Goal: Find specific page/section: Locate a particular part of the current website

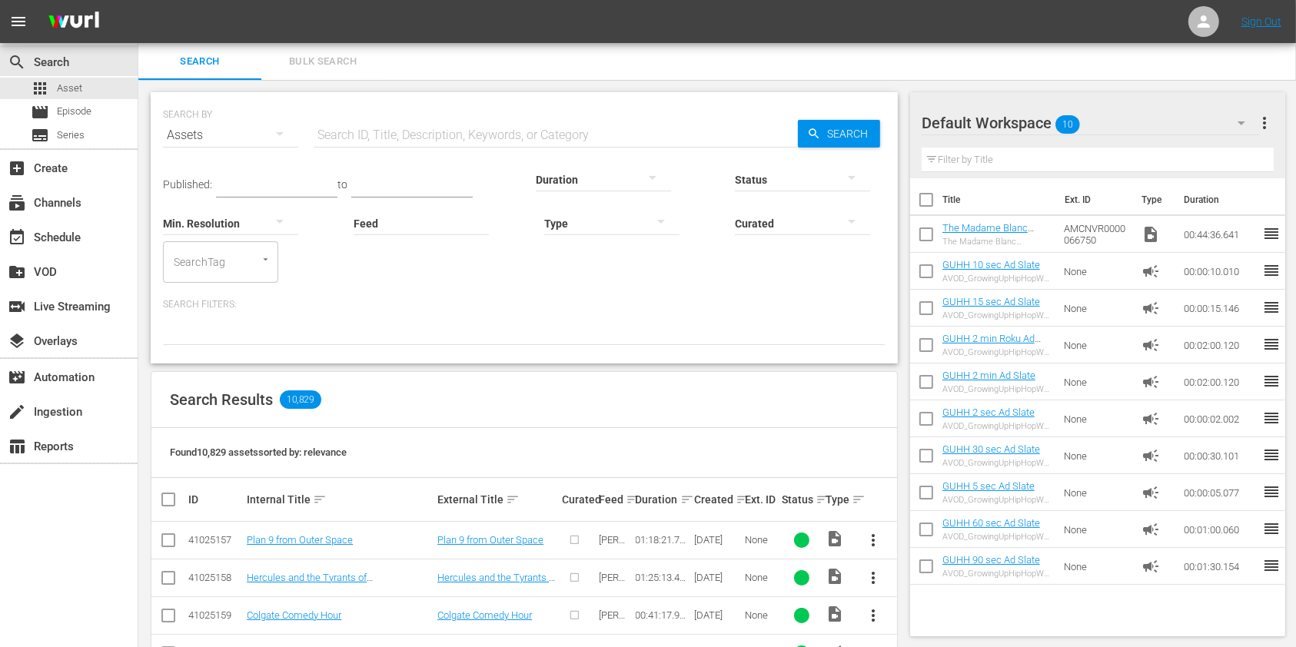
click at [524, 138] on input "text" at bounding box center [556, 135] width 484 height 37
drag, startPoint x: 79, startPoint y: 571, endPoint x: 111, endPoint y: 536, distance: 46.8
click at [79, 571] on div "search Search apps Asset movie Episode subtitles Series add_box Create subscrip…" at bounding box center [69, 366] width 138 height 647
click at [567, 135] on input "text" at bounding box center [556, 135] width 484 height 37
paste input "AMCNVR0000036985"
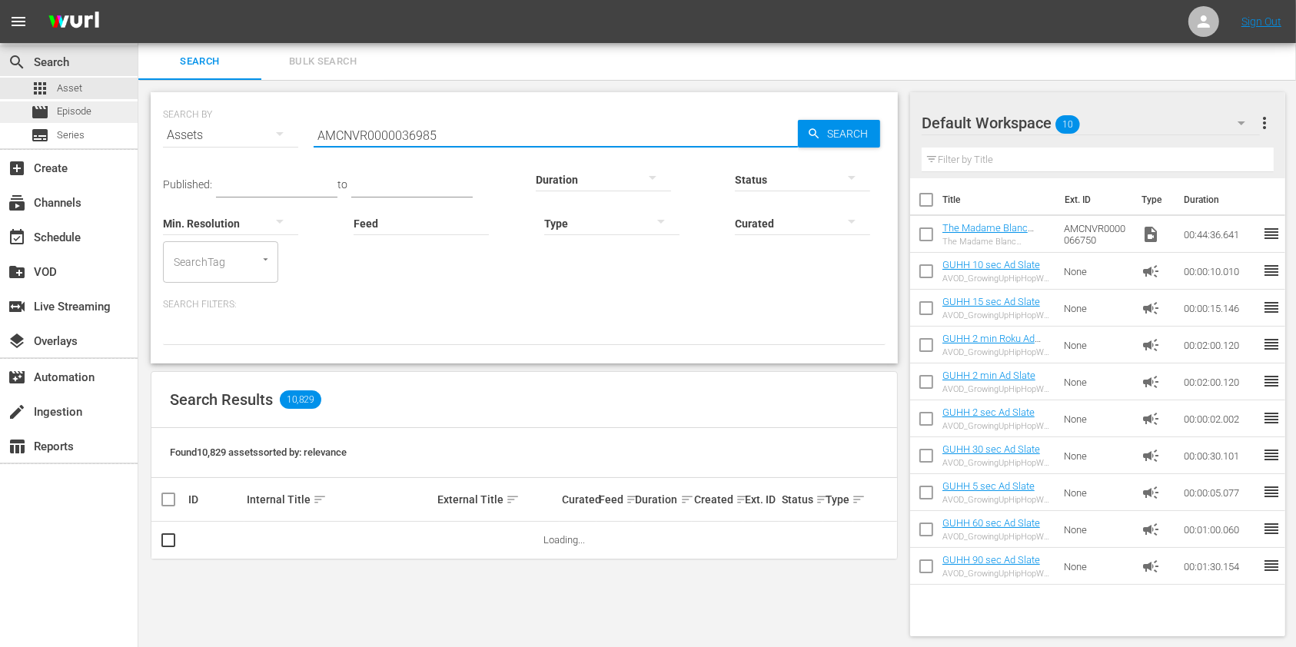
type input "AMCNVR0000036985"
click at [91, 101] on div "movie Episode" at bounding box center [61, 112] width 61 height 22
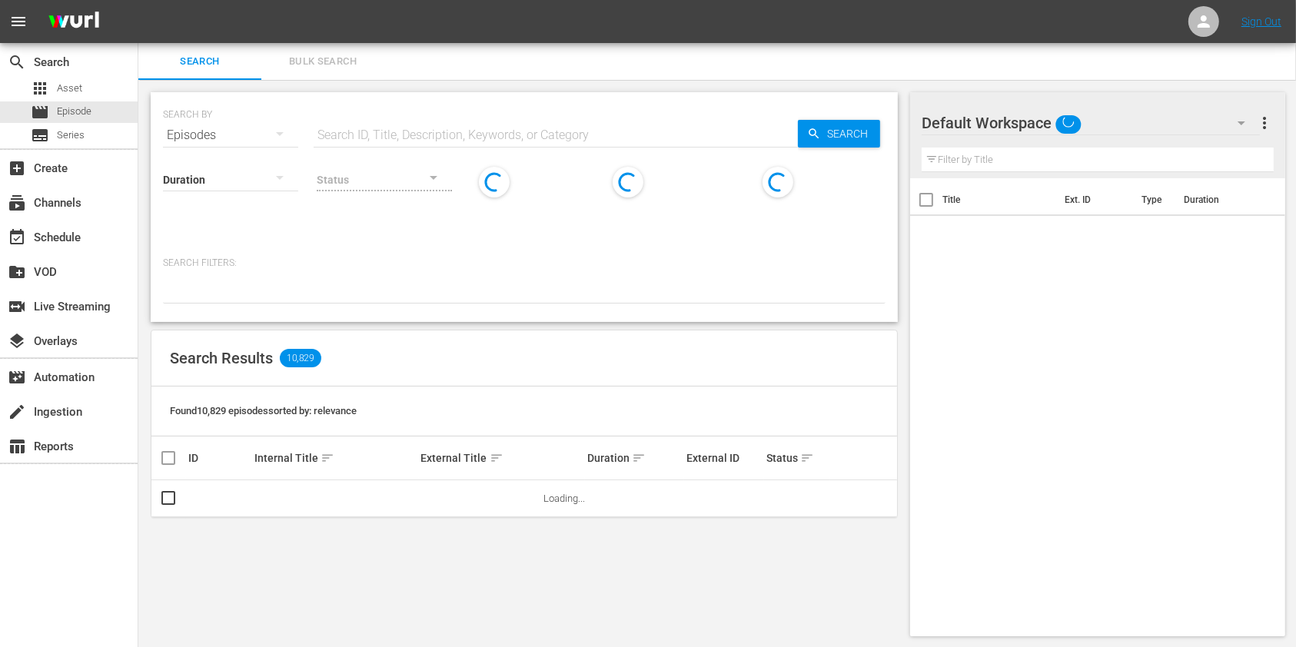
click at [437, 138] on input "text" at bounding box center [556, 135] width 484 height 37
paste input "AMCNVR0000036985"
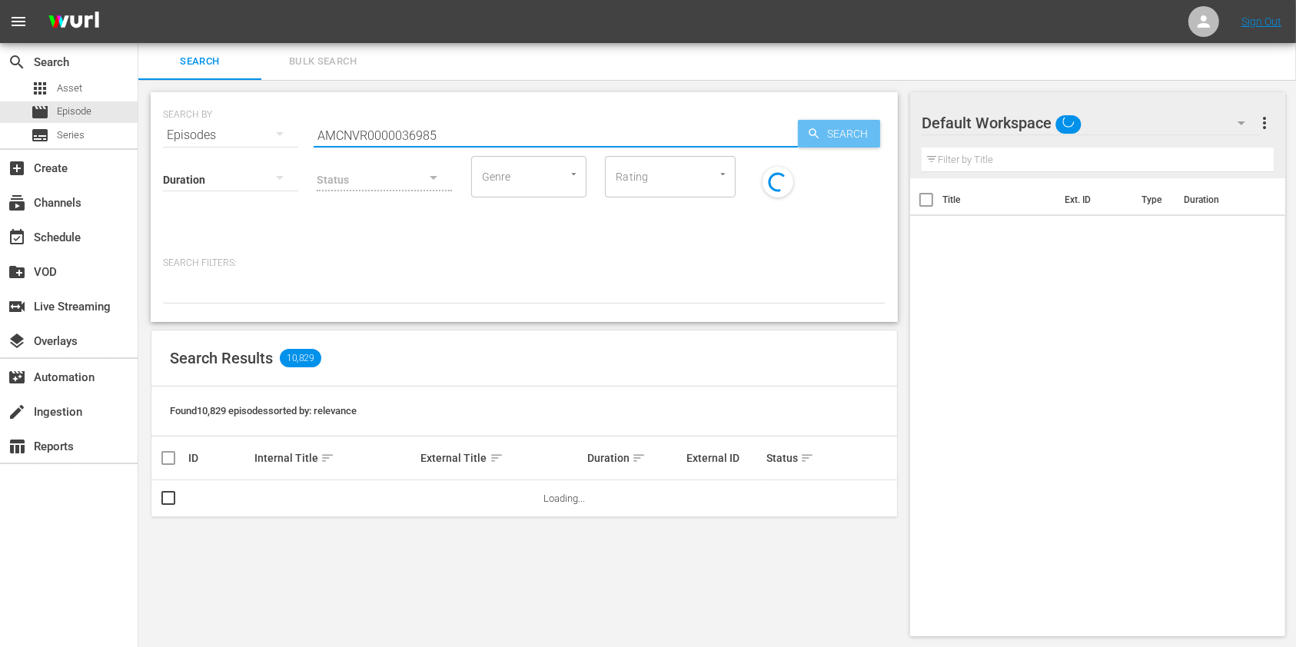
type input "AMCNVR0000036985"
click at [816, 125] on div "Search" at bounding box center [839, 134] width 82 height 28
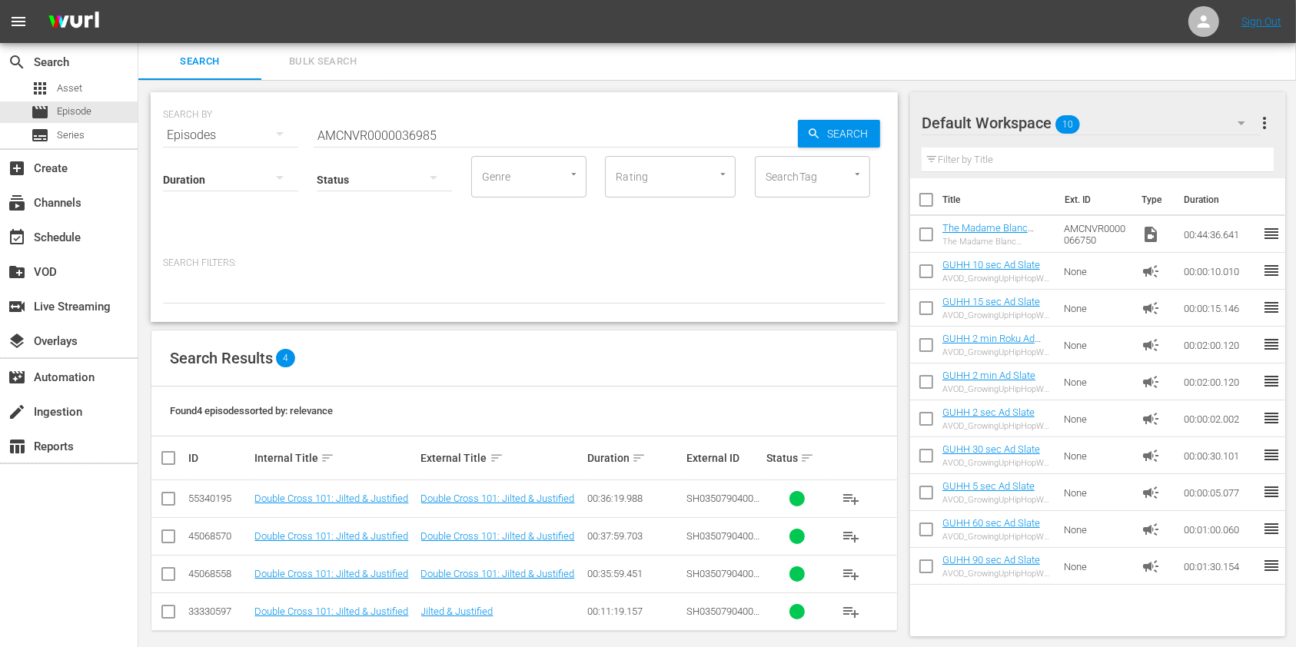
scroll to position [12, 0]
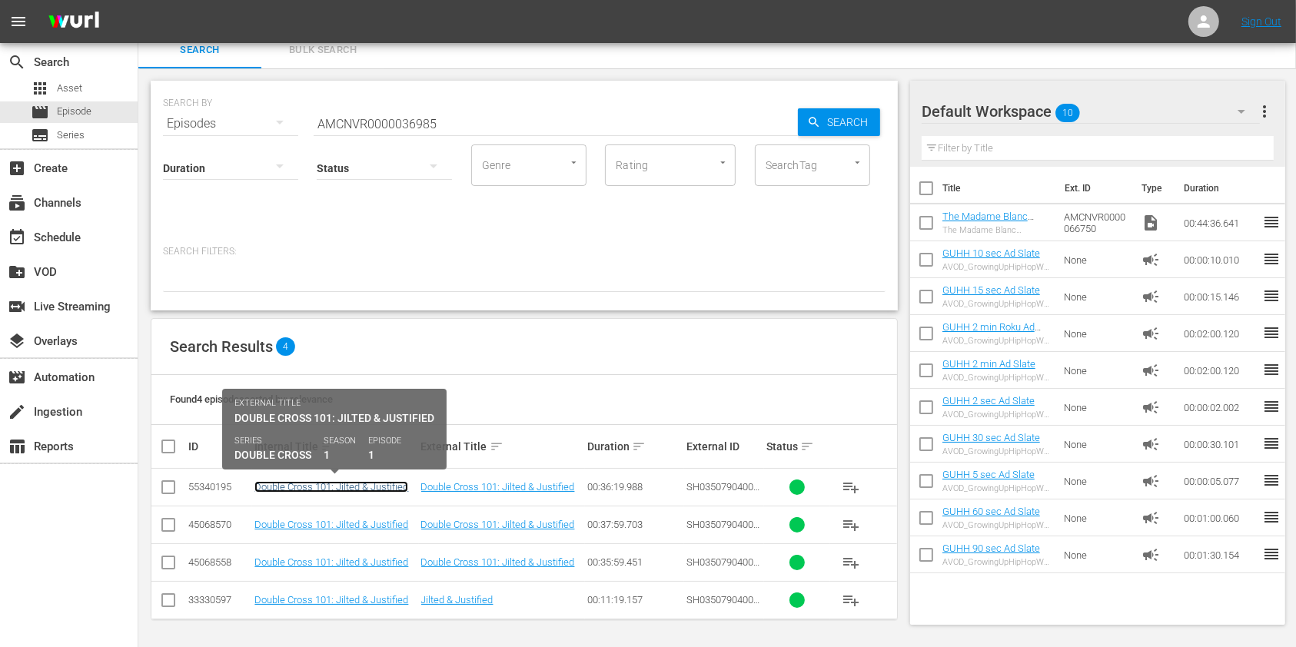
click at [299, 491] on link "Double Cross 101: Jilted & Justified" at bounding box center [331, 487] width 154 height 12
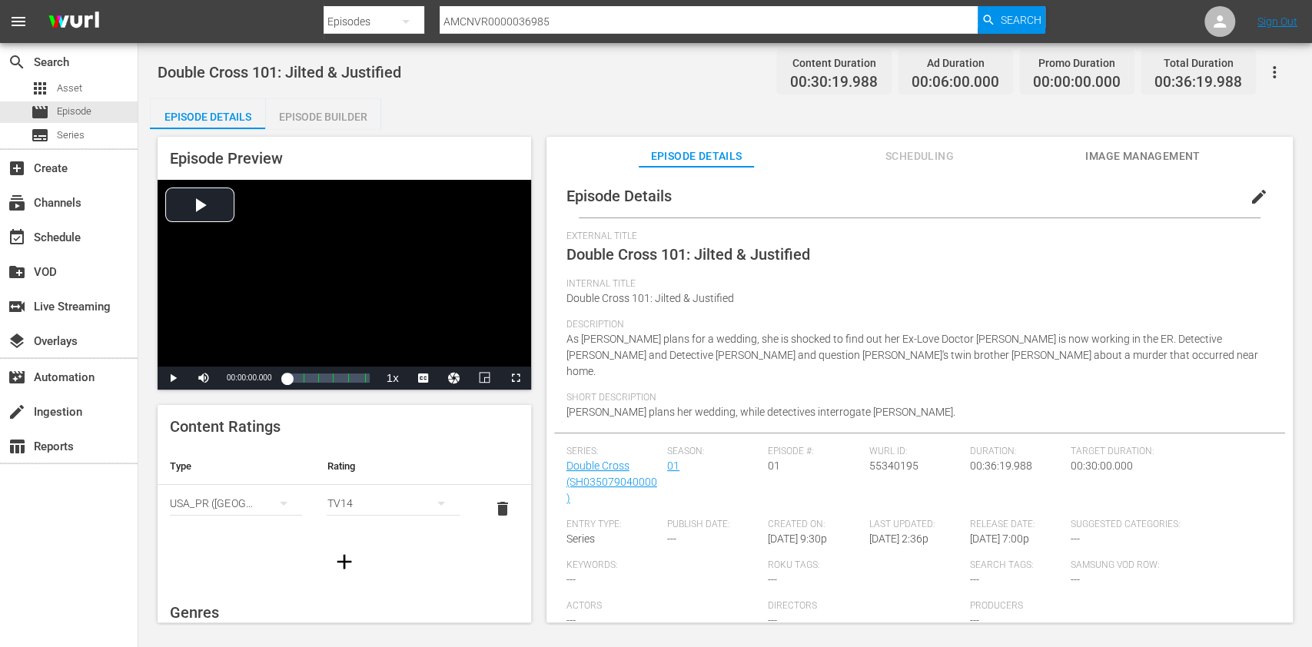
click at [923, 157] on span "Scheduling" at bounding box center [919, 156] width 115 height 19
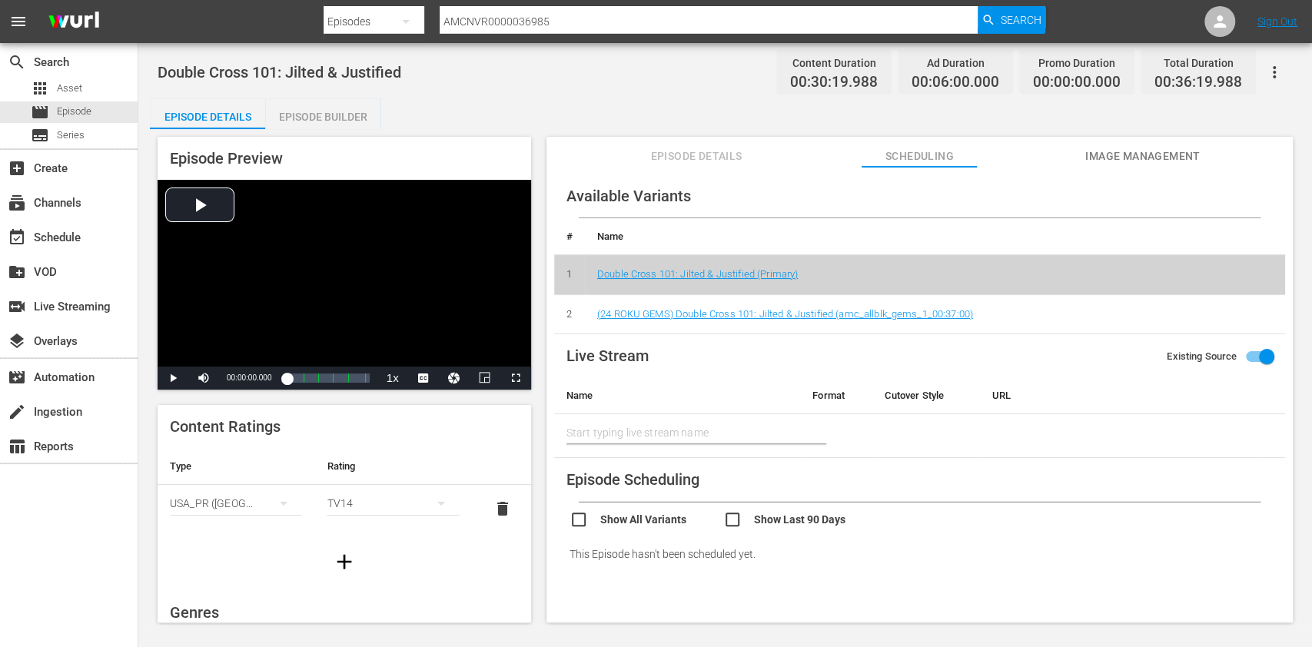
click at [89, 585] on div "search Search apps Asset movie Episode subtitles Series add_box Create subscrip…" at bounding box center [69, 366] width 138 height 647
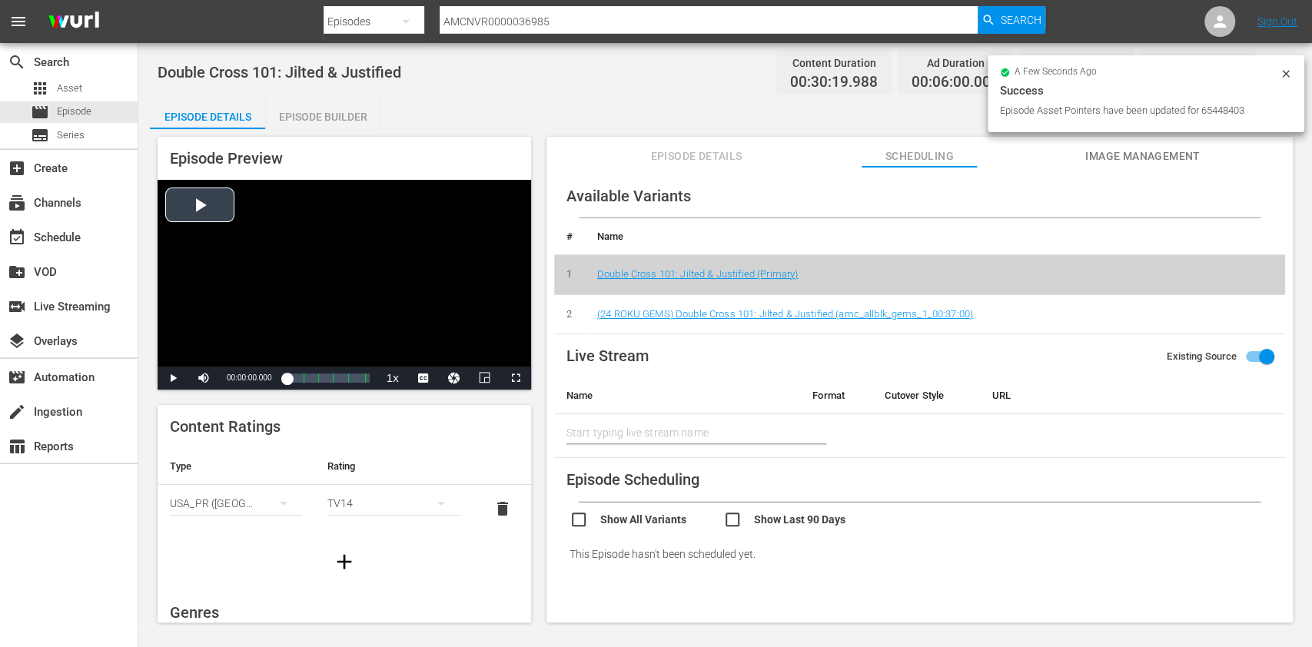
click at [205, 198] on div "Video Player" at bounding box center [345, 273] width 374 height 187
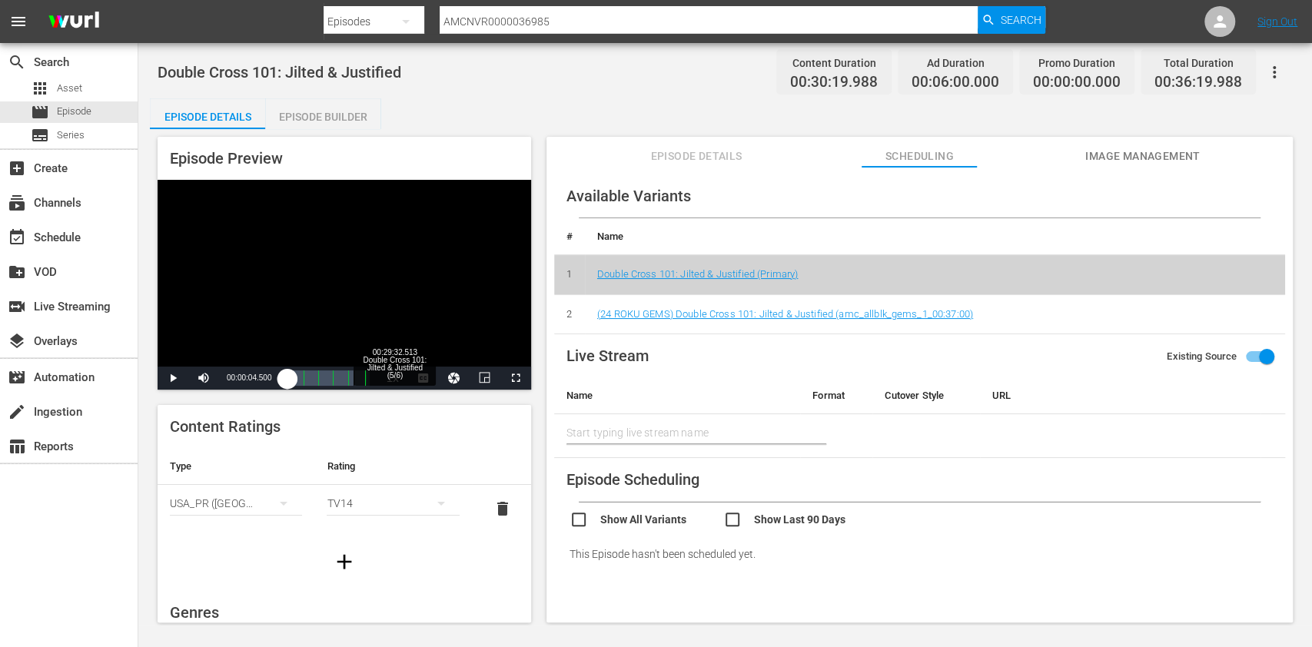
click at [354, 382] on div "00:29:32.513 Double Cross 101: Jilted & Justified (5/6)" at bounding box center [354, 378] width 1 height 15
drag, startPoint x: 353, startPoint y: 378, endPoint x: 361, endPoint y: 379, distance: 8.5
click at [361, 379] on div "00:25:12.139" at bounding box center [324, 378] width 75 height 15
click at [364, 374] on div "Loaded : 98.99% 00:33:57.371 Double Cross 101: Jilted & Justified (5/6) 00:28:5…" at bounding box center [328, 378] width 82 height 15
click at [173, 378] on span "Video Player" at bounding box center [173, 378] width 0 height 0
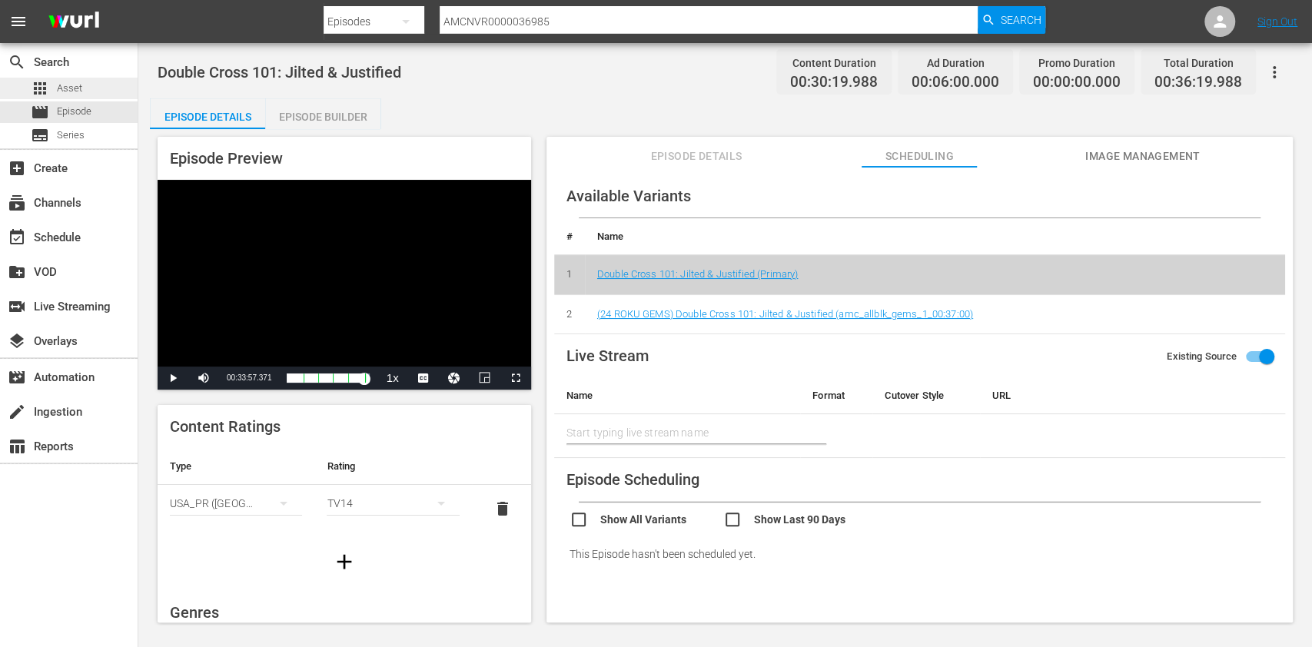
click at [74, 86] on span "Asset" at bounding box center [69, 88] width 25 height 15
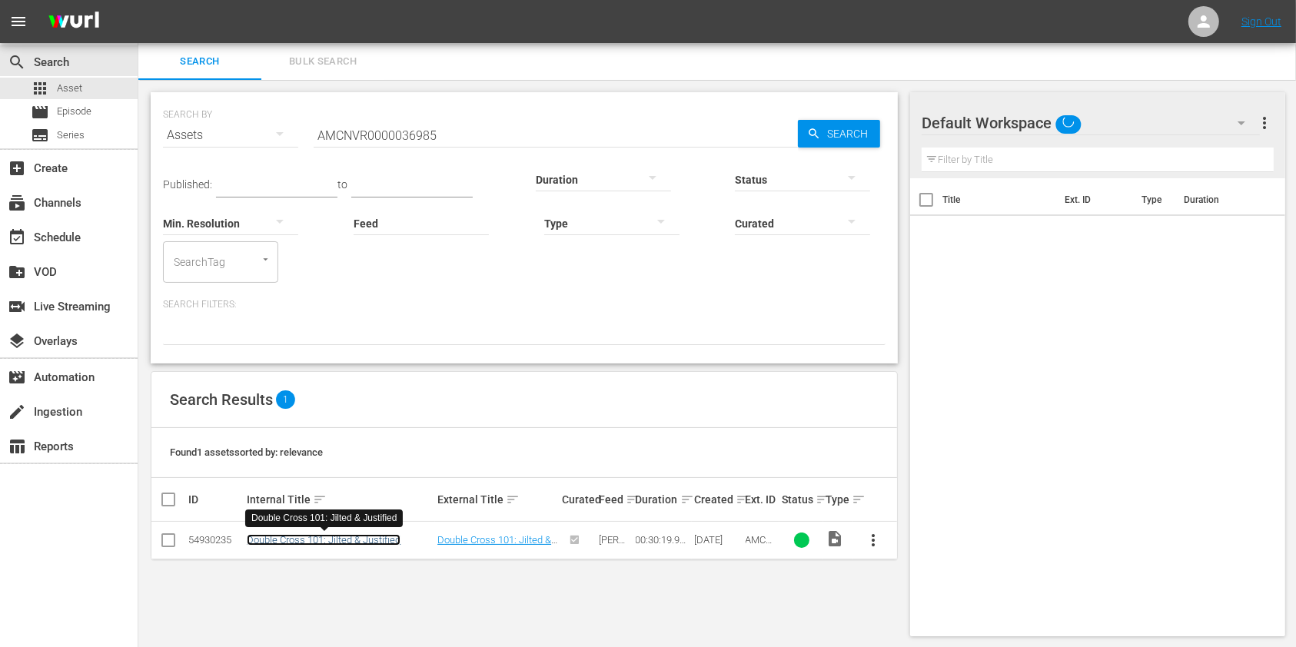
click at [283, 537] on link "Double Cross 101: Jilted & Justified" at bounding box center [324, 540] width 154 height 12
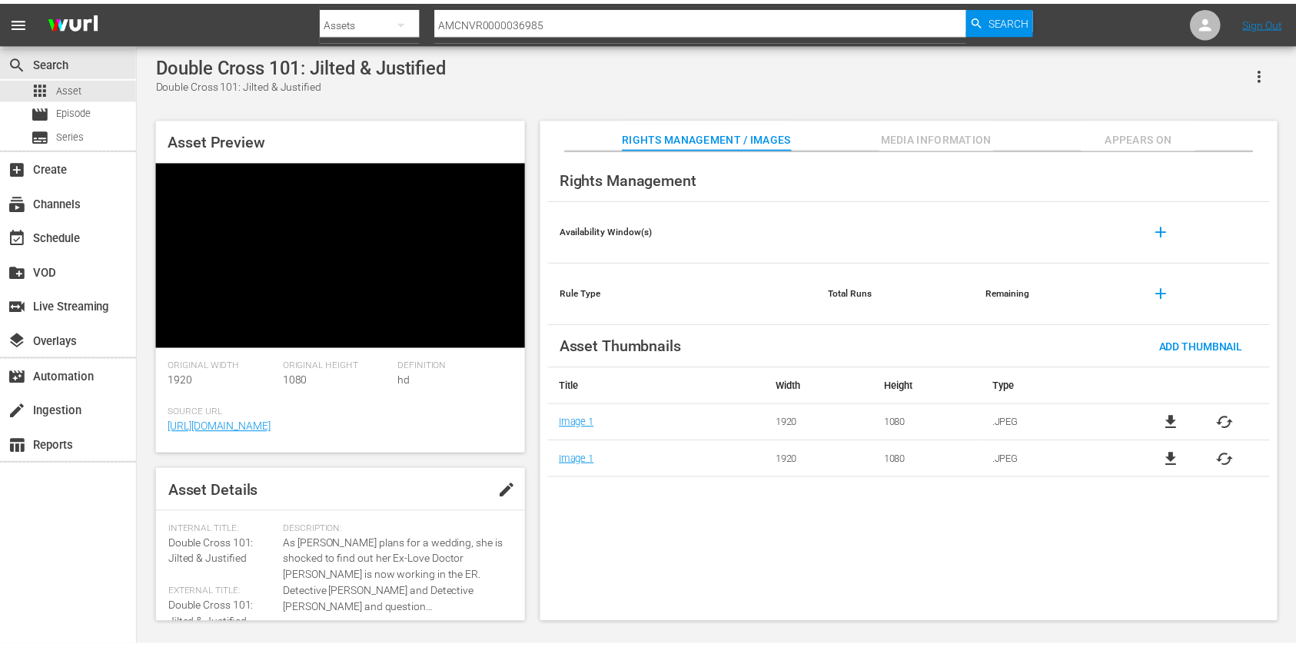
scroll to position [205, 0]
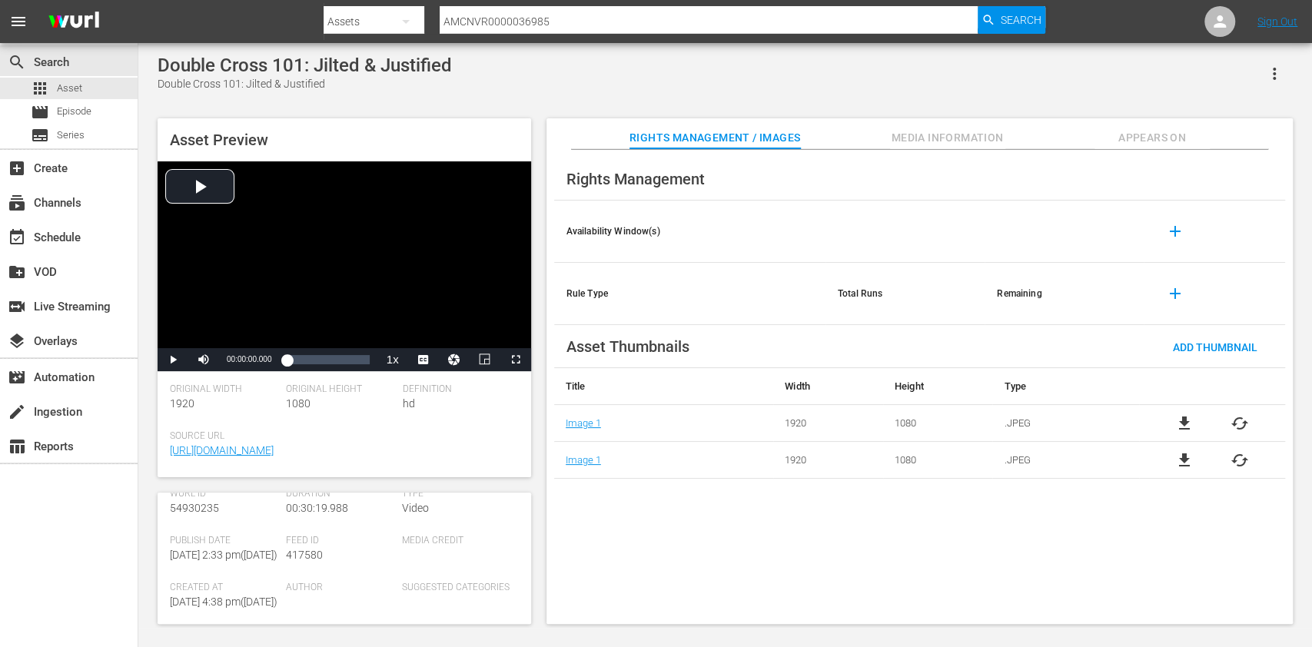
click at [78, 564] on div "search Search apps Asset movie Episode subtitles Series add_box Create subscrip…" at bounding box center [69, 366] width 138 height 647
click at [103, 547] on div "search Search apps Asset movie Episode subtitles Series add_box Create subscrip…" at bounding box center [69, 366] width 138 height 647
click at [88, 83] on div "apps Asset" at bounding box center [69, 89] width 138 height 22
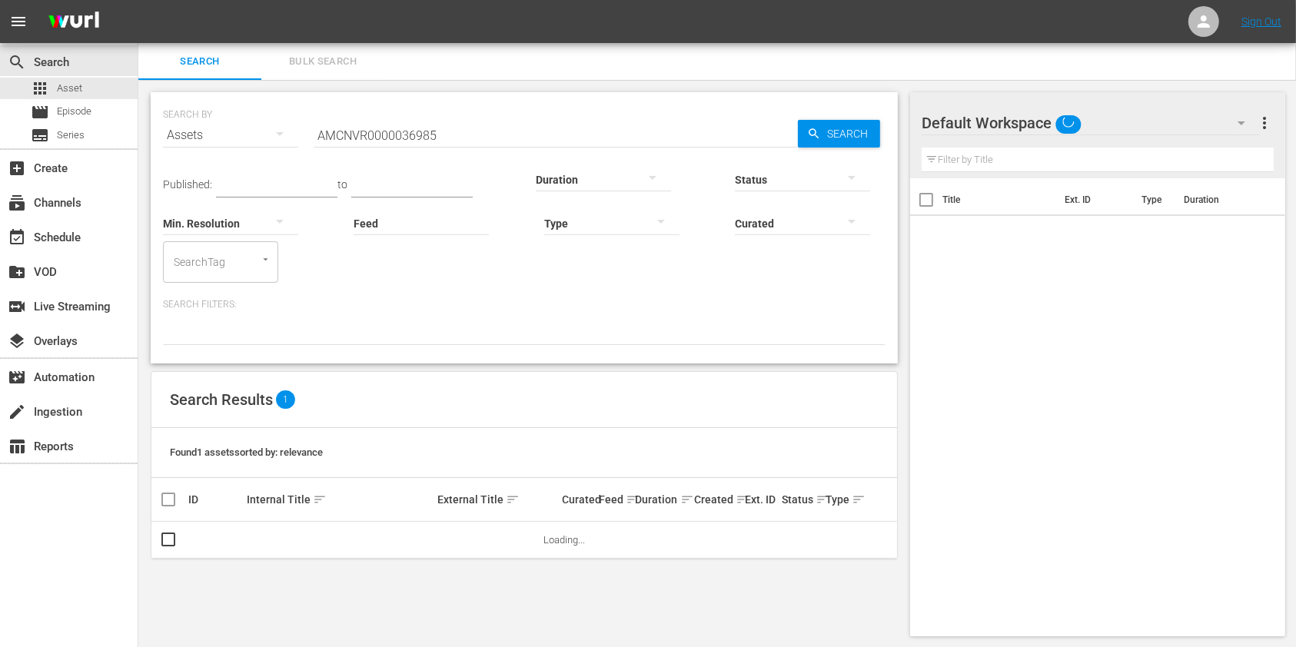
click at [406, 143] on input "AMCNVR0000036985" at bounding box center [556, 135] width 484 height 37
paste input "7094"
type input "AMCNVR0000037094"
click at [836, 131] on span "Search" at bounding box center [850, 134] width 59 height 28
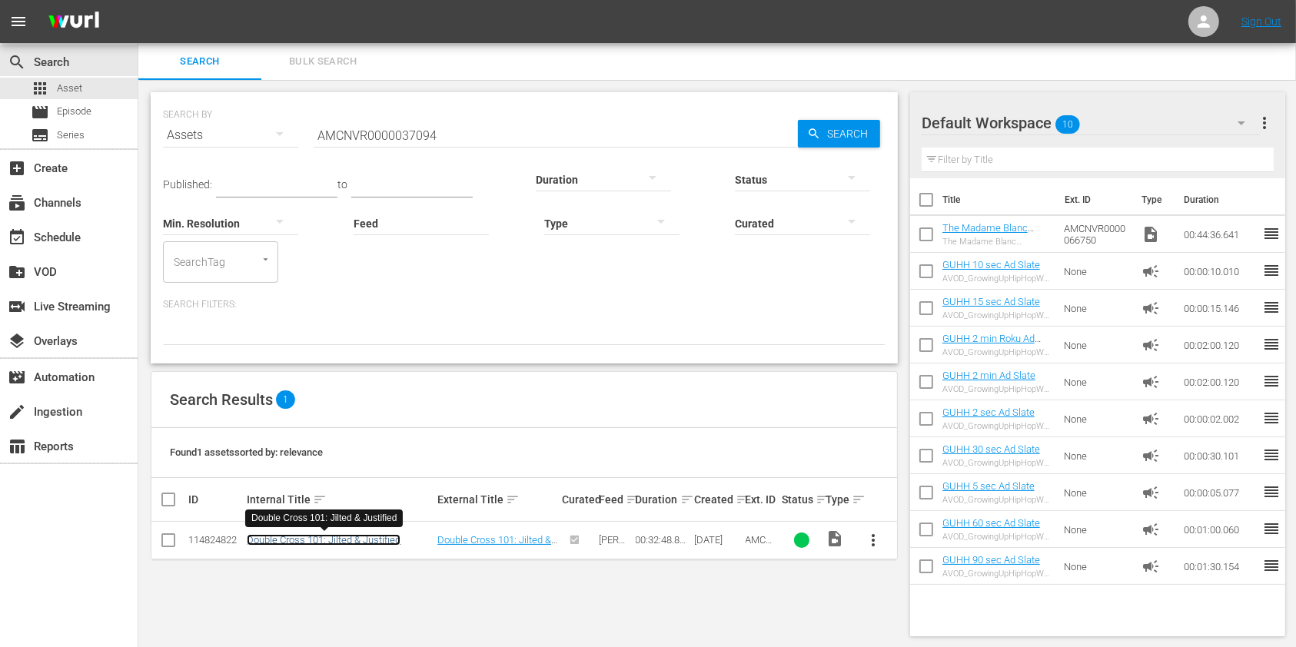
click at [295, 538] on link "Double Cross 101: Jilted & Justified" at bounding box center [324, 540] width 154 height 12
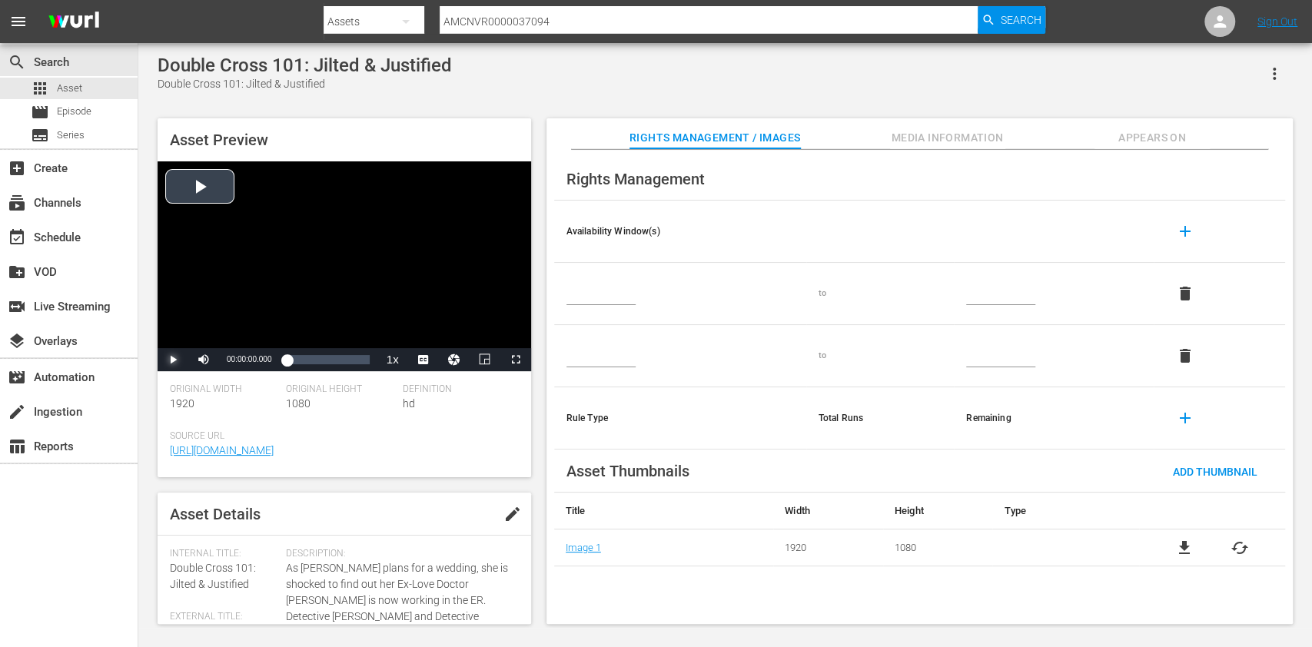
click at [173, 360] on span "Video Player" at bounding box center [173, 360] width 0 height 0
click at [368, 366] on div "Loaded : 2.73% 00:32:30.400 00:00:09.665" at bounding box center [328, 359] width 82 height 15
click at [173, 360] on span "Video Player" at bounding box center [173, 360] width 0 height 0
click at [105, 85] on div "apps Asset" at bounding box center [69, 89] width 138 height 22
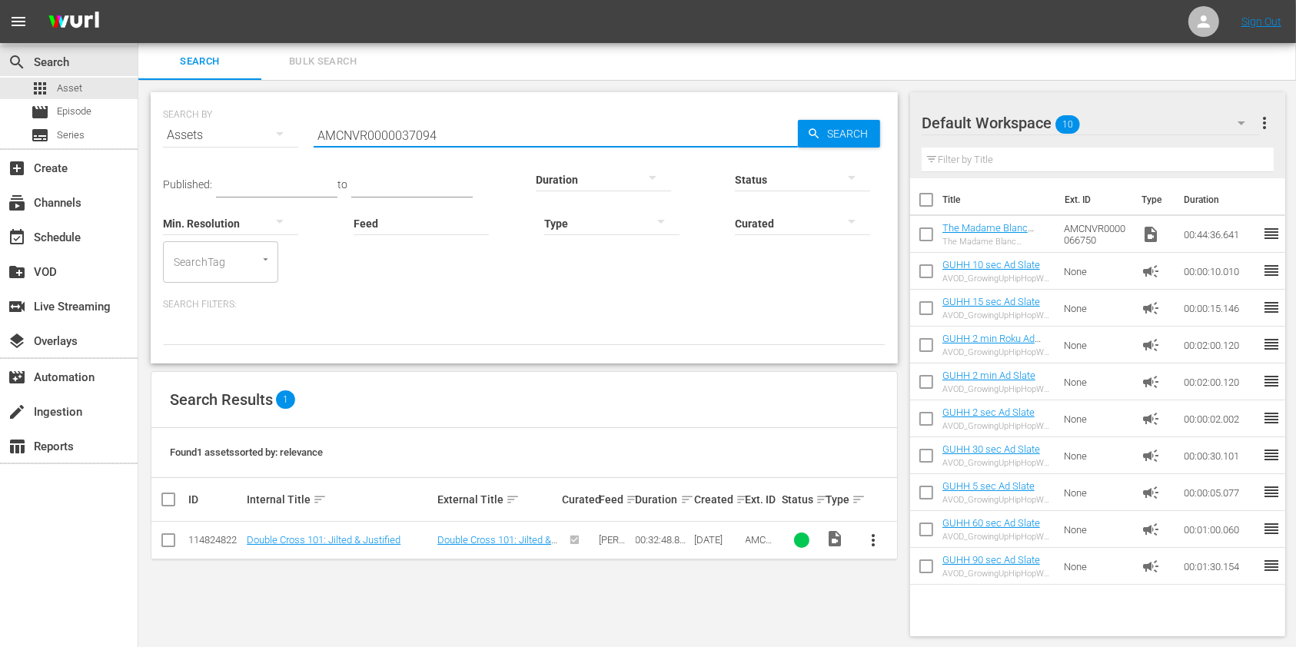
click at [459, 125] on input "AMCNVR0000037094" at bounding box center [556, 135] width 484 height 37
paste input "6985"
type input "AMCNVR0000036985"
